Goal: Task Accomplishment & Management: Manage account settings

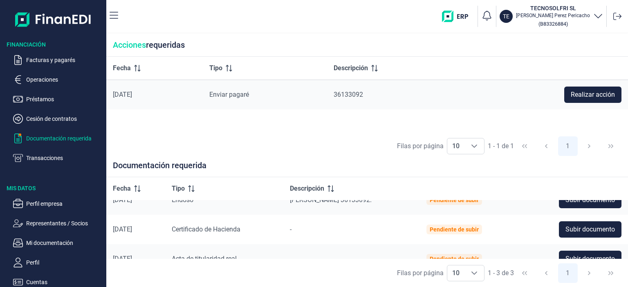
scroll to position [29, 0]
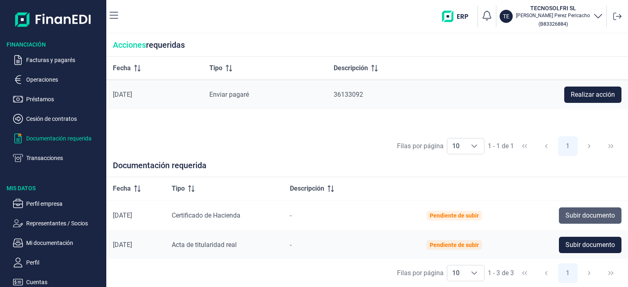
click at [583, 215] on span "Subir documento" at bounding box center [589, 216] width 49 height 10
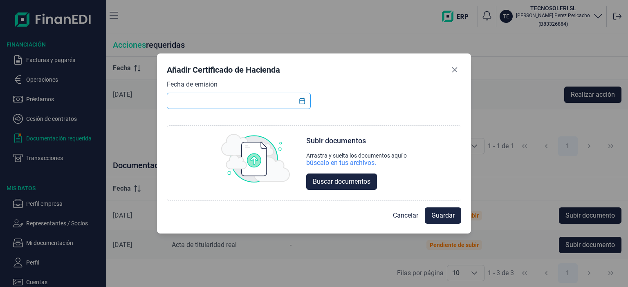
click at [259, 104] on input "text" at bounding box center [239, 101] width 144 height 16
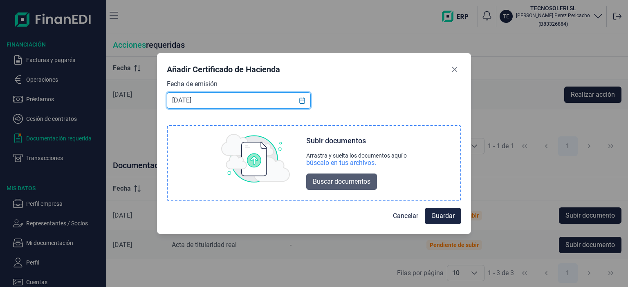
type input "[DATE]"
click at [322, 181] on span "Buscar documentos" at bounding box center [342, 182] width 58 height 10
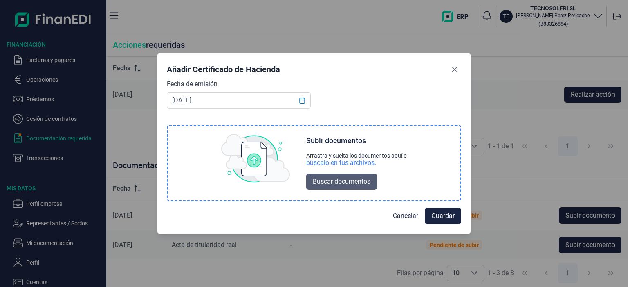
scroll to position [0, 0]
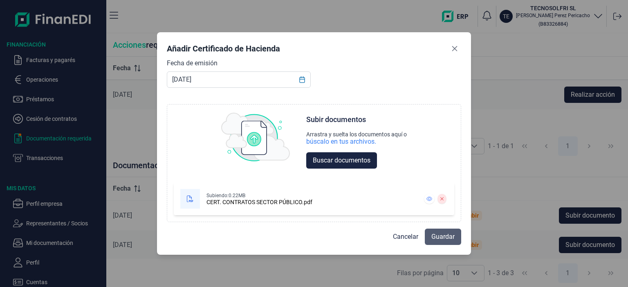
click at [438, 235] on span "Guardar" at bounding box center [442, 237] width 23 height 10
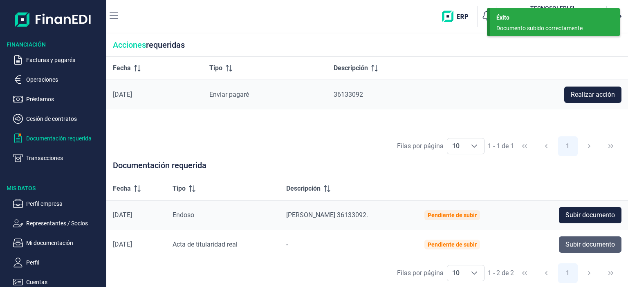
click at [572, 247] on span "Subir documento" at bounding box center [589, 245] width 49 height 10
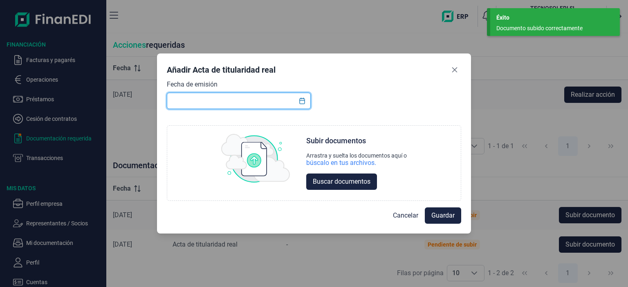
click at [281, 102] on input "text" at bounding box center [239, 101] width 144 height 16
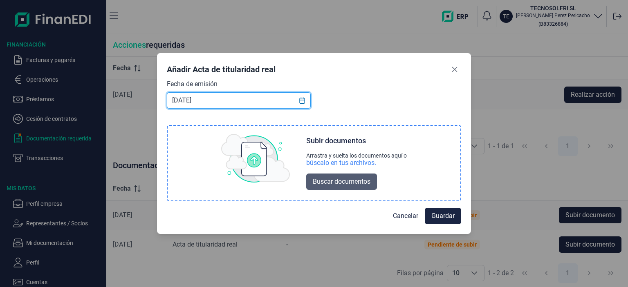
type input "[DATE]"
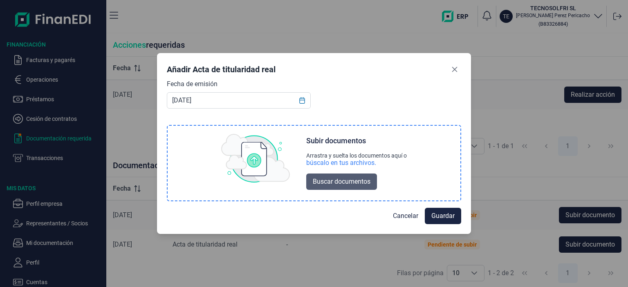
click at [339, 181] on span "Buscar documentos" at bounding box center [342, 182] width 58 height 10
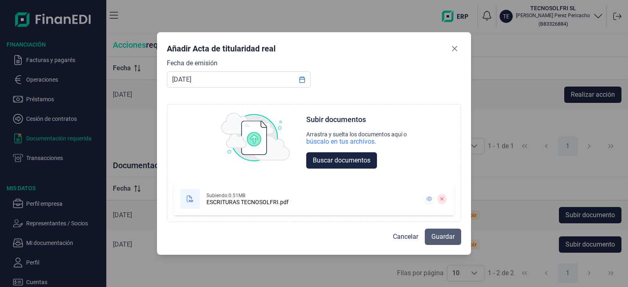
click at [448, 238] on span "Guardar" at bounding box center [442, 237] width 23 height 10
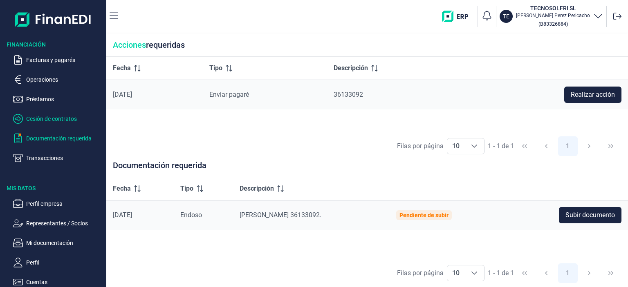
click at [45, 122] on p "Cesión de contratos" at bounding box center [64, 119] width 77 height 10
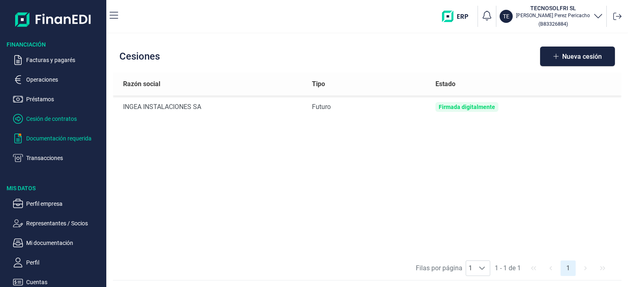
click at [46, 139] on p "Documentación requerida" at bounding box center [64, 139] width 77 height 10
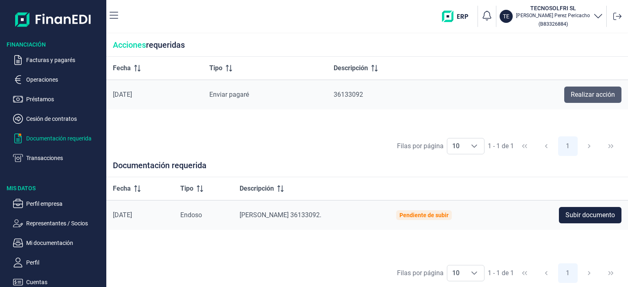
click at [577, 92] on span "Realizar acción" at bounding box center [592, 95] width 44 height 10
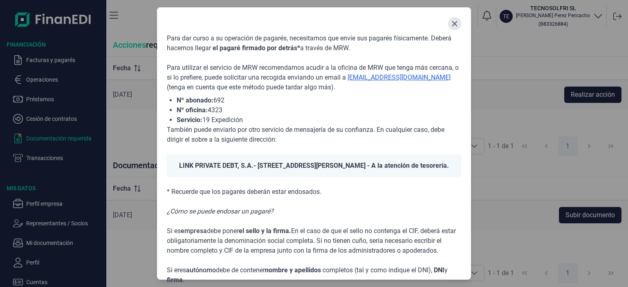
click at [452, 24] on icon "Close" at bounding box center [454, 23] width 7 height 7
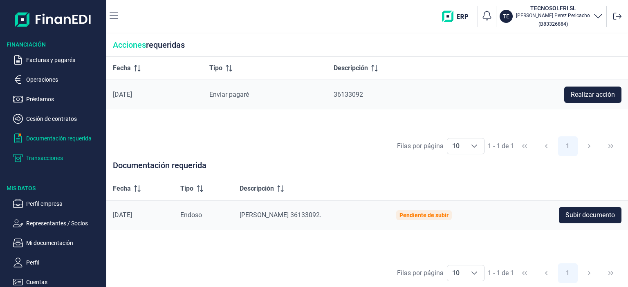
click at [40, 159] on p "Transacciones" at bounding box center [64, 158] width 77 height 10
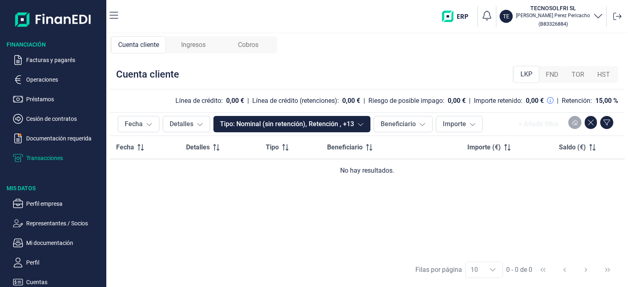
click at [198, 44] on span "Ingresos" at bounding box center [193, 45] width 25 height 10
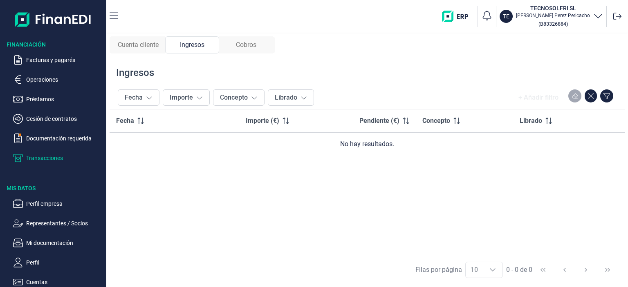
click at [239, 50] on div "Cobros" at bounding box center [246, 44] width 54 height 17
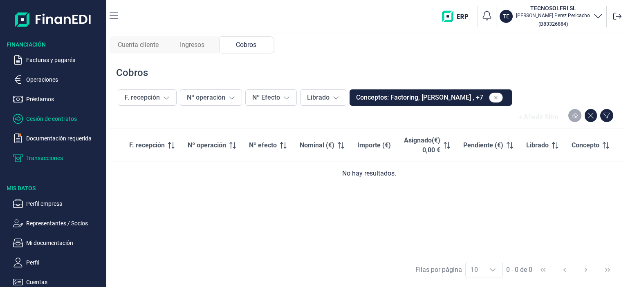
click at [47, 118] on p "Cesión de contratos" at bounding box center [64, 119] width 77 height 10
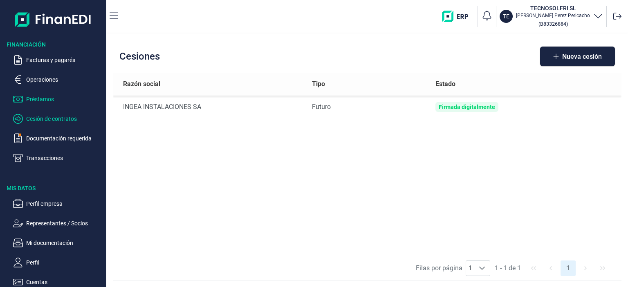
click at [39, 99] on p "Préstamos" at bounding box center [64, 99] width 77 height 10
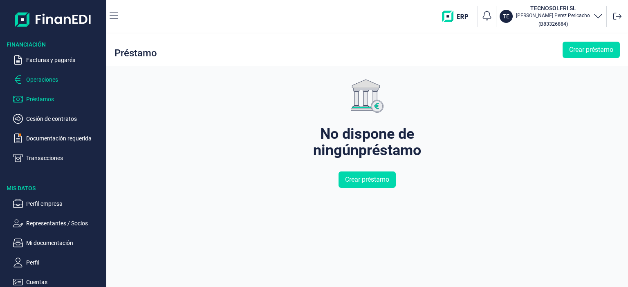
click at [42, 82] on p "Operaciones" at bounding box center [64, 80] width 77 height 10
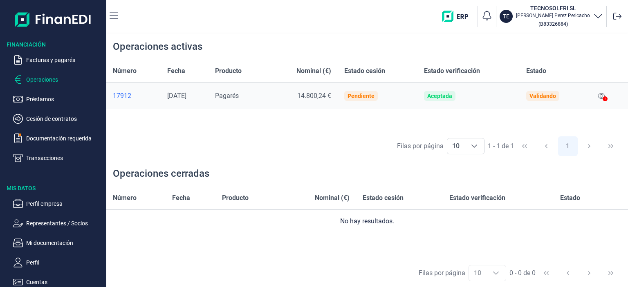
click at [606, 99] on icon at bounding box center [604, 98] width 5 height 5
click at [603, 95] on div at bounding box center [604, 99] width 5 height 10
click at [603, 95] on div at bounding box center [601, 95] width 14 height 13
click at [602, 96] on icon at bounding box center [600, 96] width 7 height 7
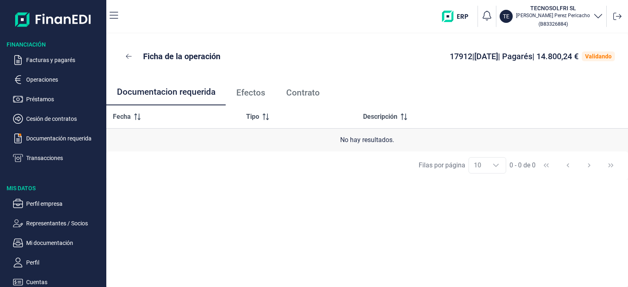
click at [255, 93] on span "Efectos" at bounding box center [250, 93] width 29 height 9
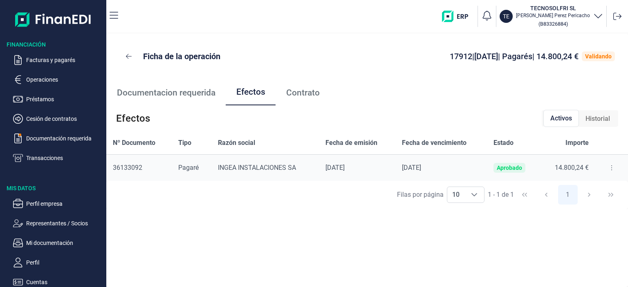
click at [301, 91] on span "Contrato" at bounding box center [303, 93] width 34 height 9
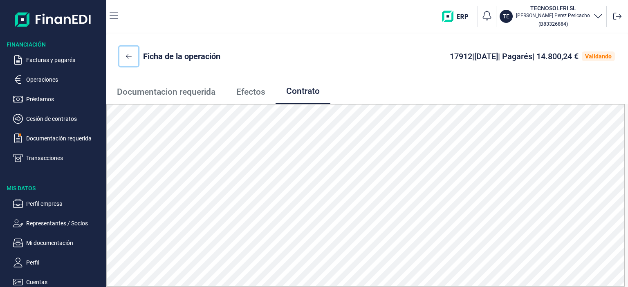
click at [129, 56] on icon at bounding box center [129, 56] width 6 height 7
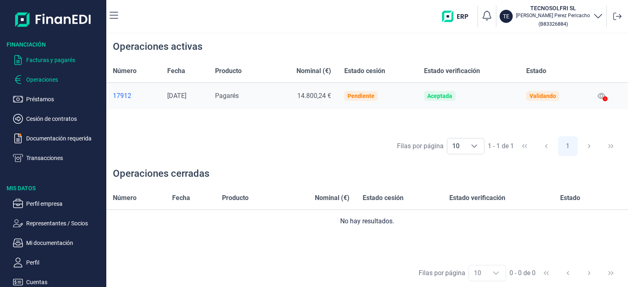
click at [42, 61] on p "Facturas y pagarés" at bounding box center [64, 60] width 77 height 10
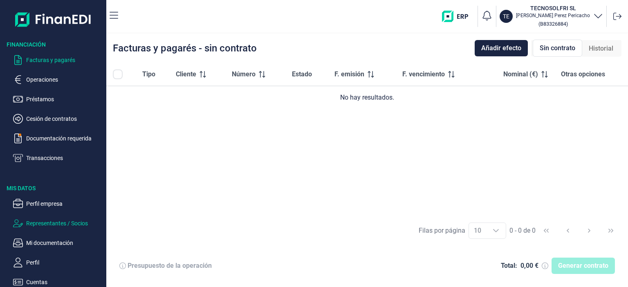
click at [57, 224] on p "Representantes / Socios" at bounding box center [64, 224] width 77 height 10
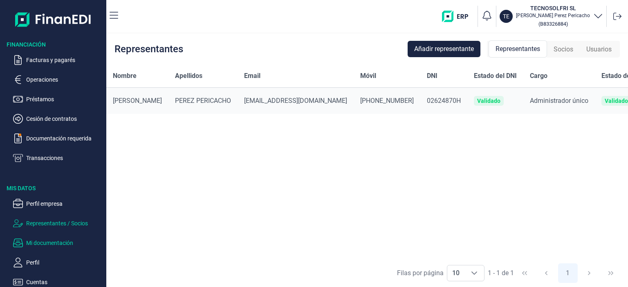
click at [53, 245] on p "Mi documentación" at bounding box center [64, 243] width 77 height 10
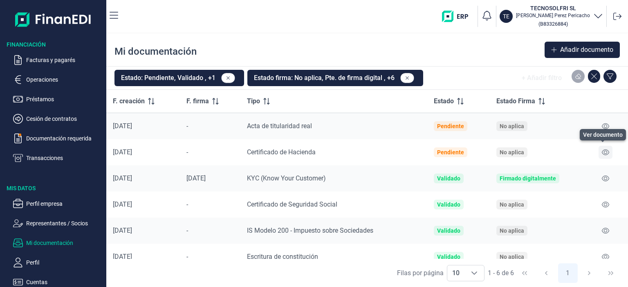
click at [601, 151] on icon at bounding box center [604, 152] width 7 height 7
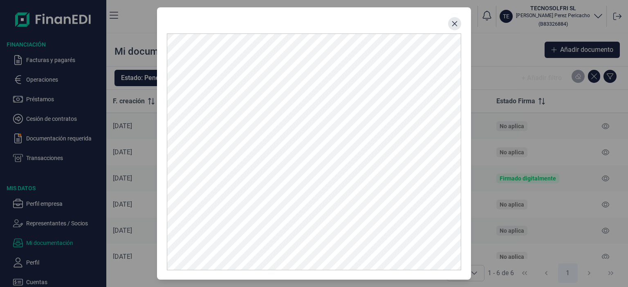
click at [453, 26] on icon "Close" at bounding box center [454, 23] width 7 height 7
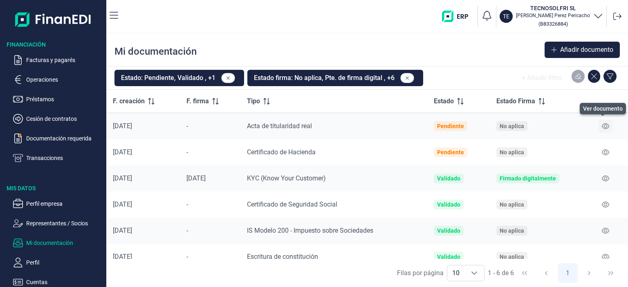
click at [605, 126] on icon at bounding box center [604, 126] width 7 height 7
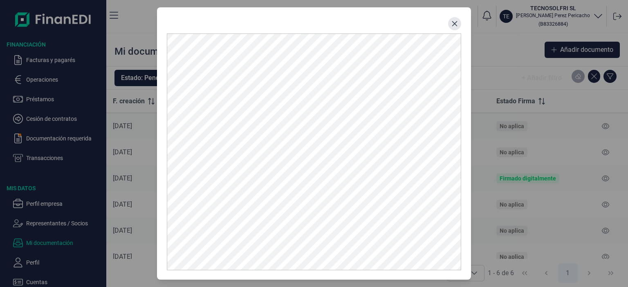
click at [451, 20] on button "Close" at bounding box center [454, 23] width 13 height 13
